Goal: Find specific page/section: Find specific page/section

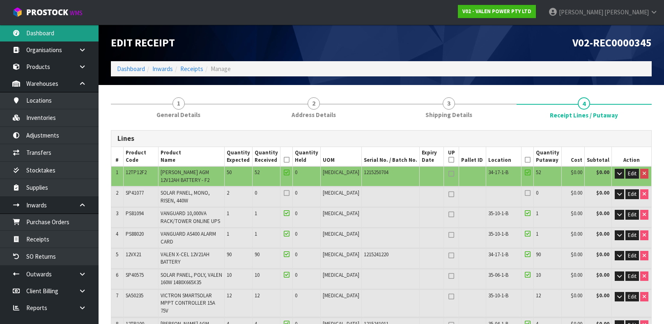
click at [58, 36] on link "Dashboard" at bounding box center [49, 33] width 99 height 17
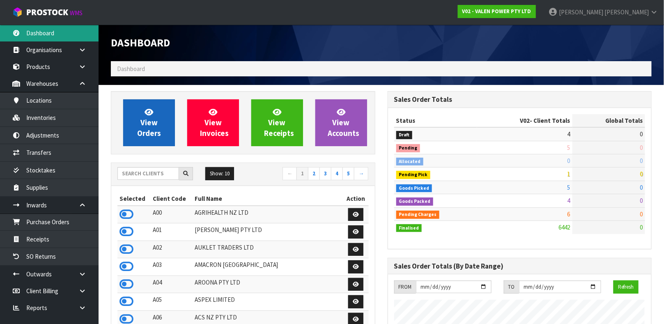
scroll to position [649, 276]
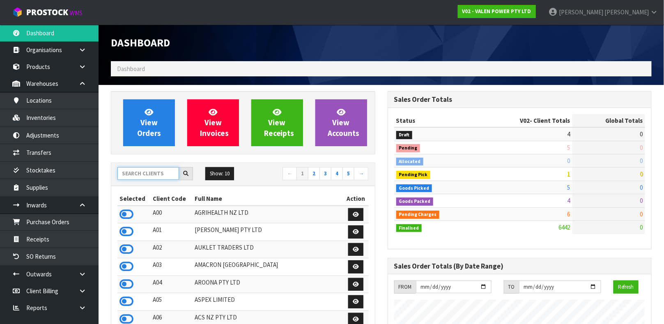
click at [147, 170] on input "text" at bounding box center [148, 173] width 62 height 13
type input "N04"
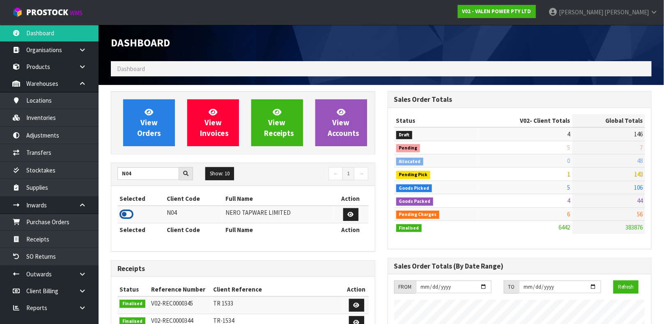
click at [124, 214] on icon at bounding box center [126, 214] width 14 height 12
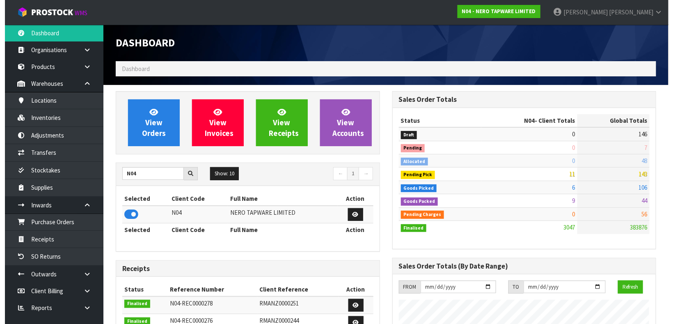
scroll to position [667, 276]
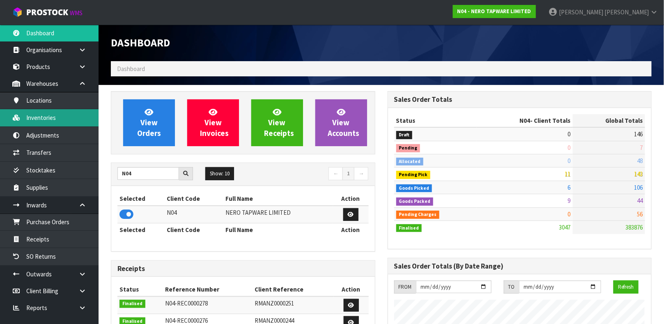
click at [59, 119] on link "Inventories" at bounding box center [49, 117] width 99 height 17
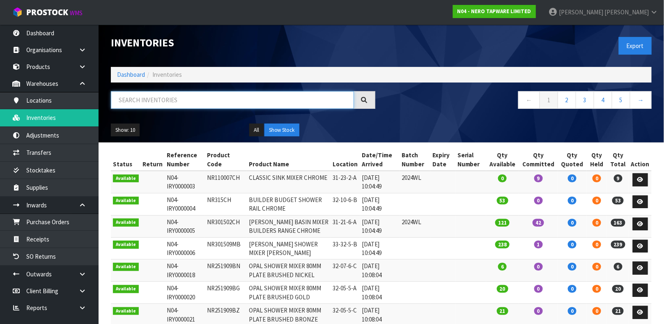
click at [133, 103] on input "text" at bounding box center [232, 100] width 243 height 18
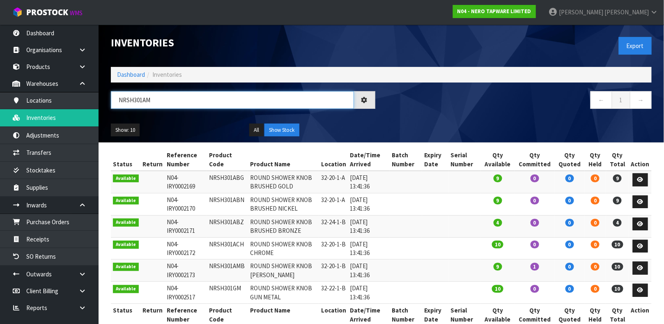
type input "NRSH301AMB"
